Goal: Task Accomplishment & Management: Use online tool/utility

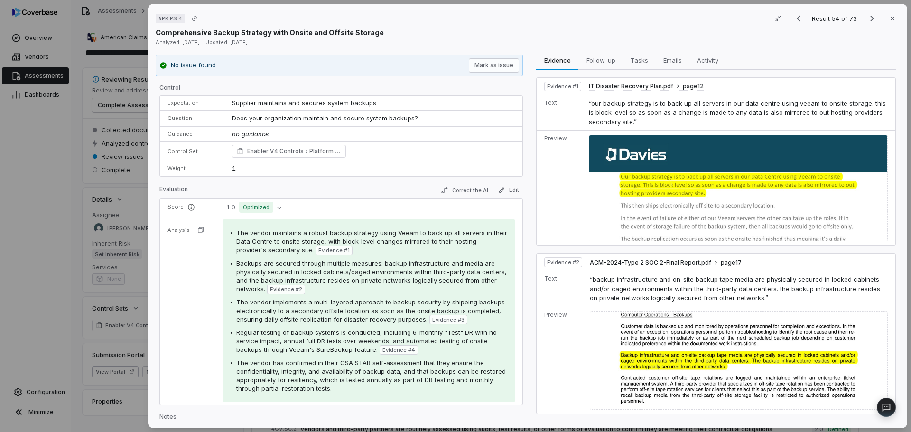
scroll to position [142, 0]
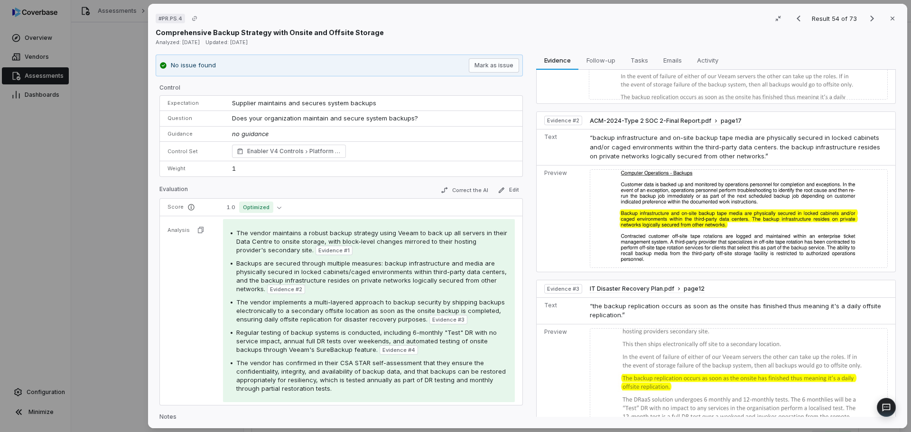
click at [97, 94] on div "# PR.PS.4 Result 54 of 73 Close Comprehensive Backup Strategy with Onsite and O…" at bounding box center [455, 216] width 911 height 432
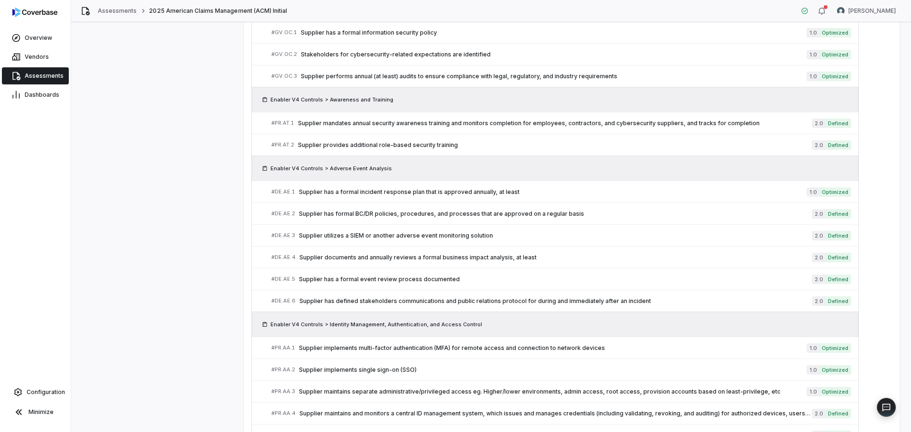
click at [41, 72] on link "Assessments" at bounding box center [35, 75] width 67 height 17
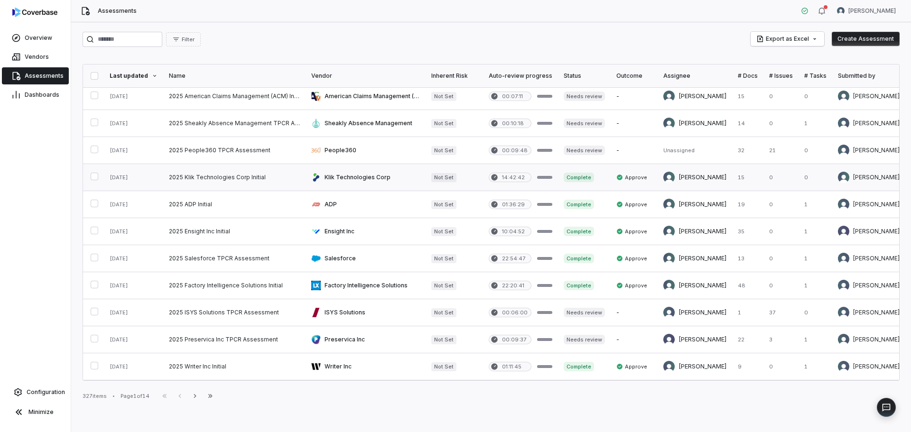
scroll to position [95, 0]
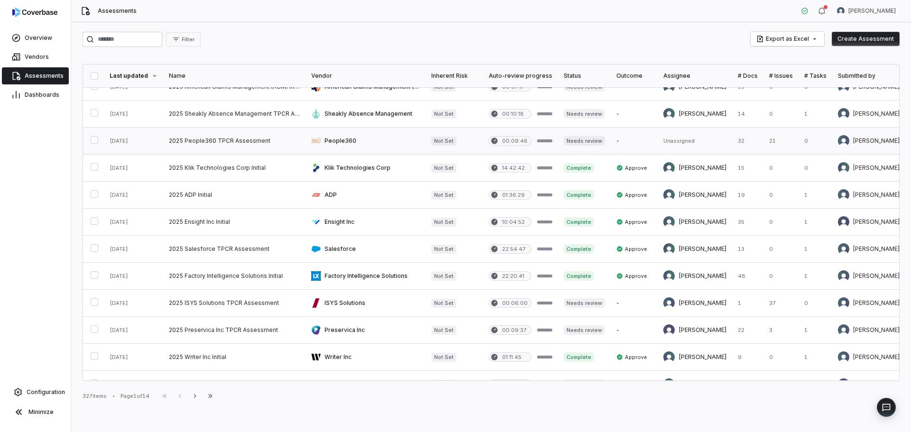
click at [241, 137] on link at bounding box center [234, 141] width 142 height 27
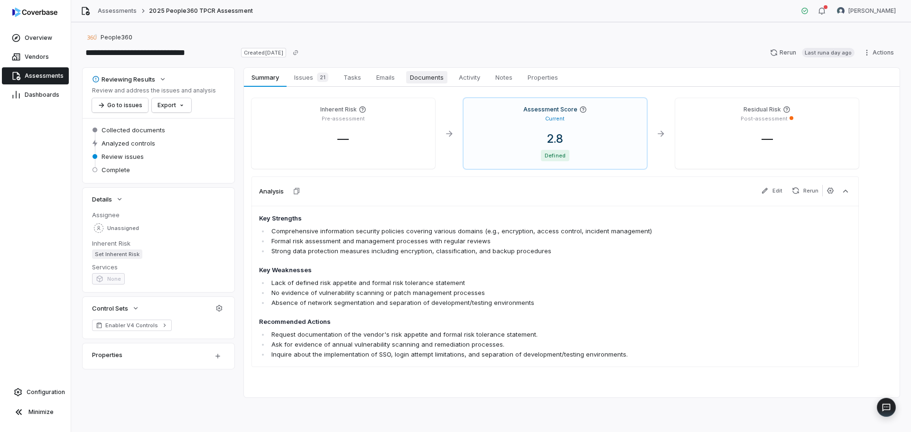
click at [417, 73] on span "Documents" at bounding box center [426, 77] width 41 height 12
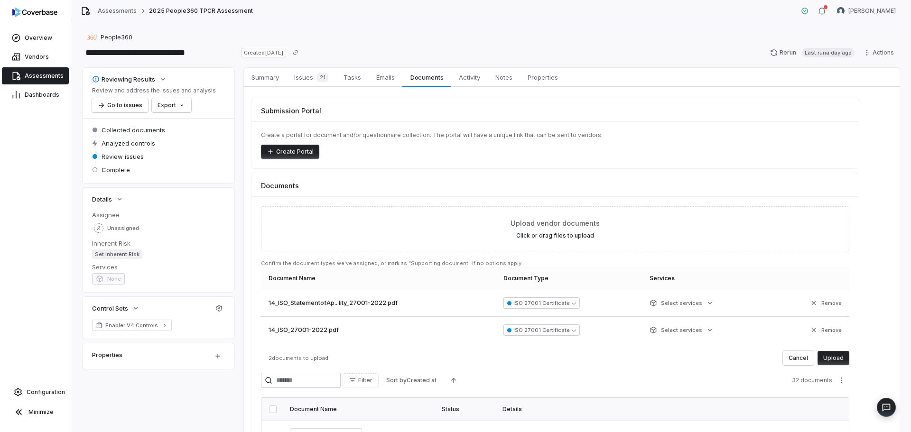
click at [839, 353] on button "Upload" at bounding box center [834, 358] width 32 height 14
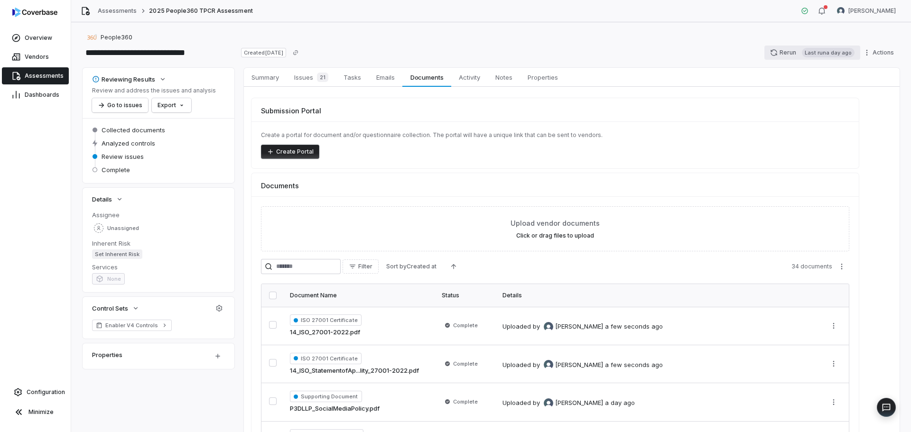
click at [778, 52] on button "Rerun Last run a day ago" at bounding box center [813, 53] width 96 height 14
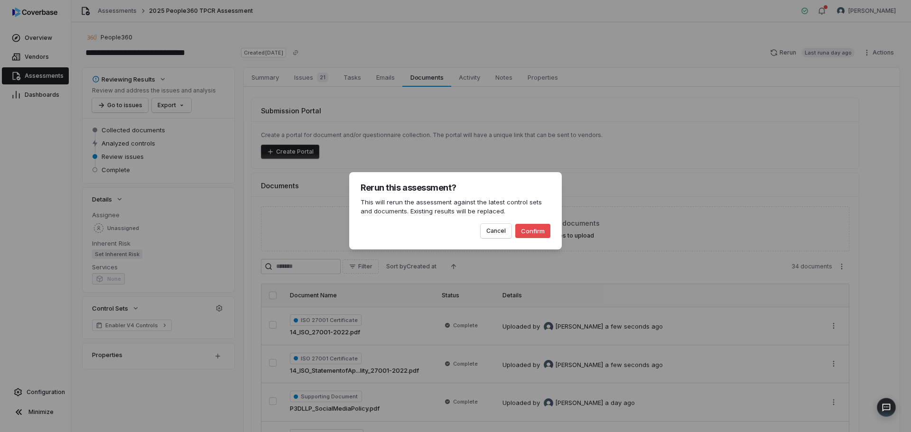
click at [534, 231] on button "Confirm" at bounding box center [532, 231] width 35 height 14
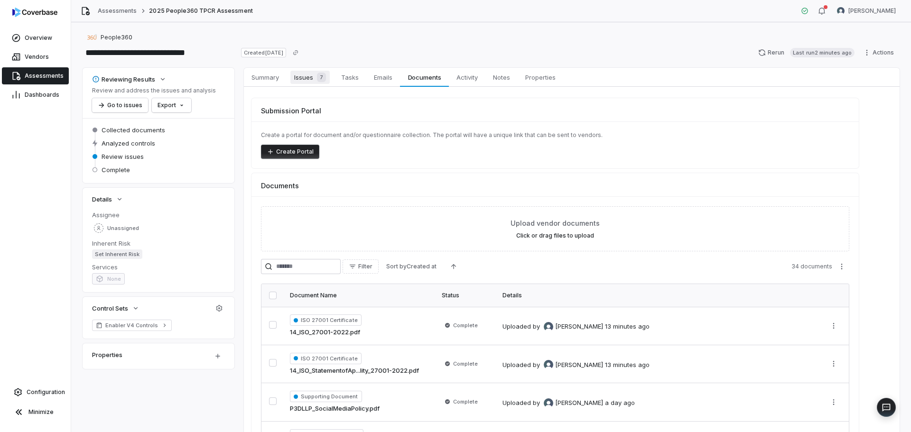
click at [296, 76] on span "Issues 7" at bounding box center [309, 77] width 39 height 13
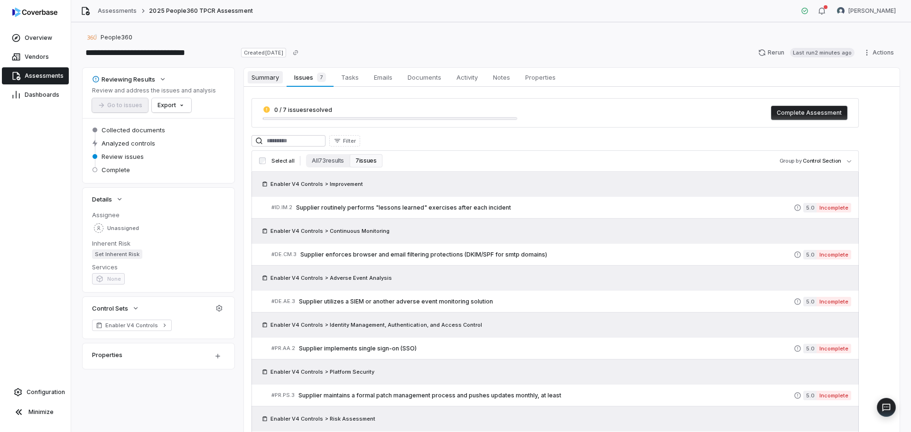
click at [252, 75] on span "Summary" at bounding box center [265, 77] width 35 height 12
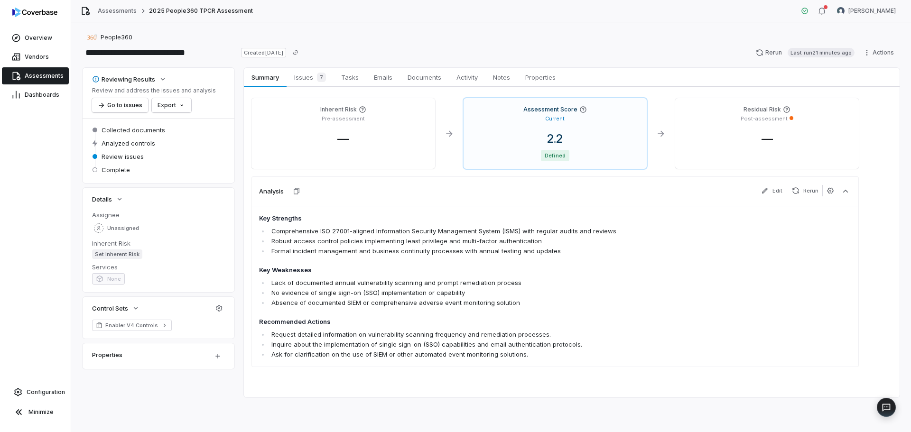
click at [50, 75] on span "Assessments" at bounding box center [44, 76] width 39 height 8
